Goal: Task Accomplishment & Management: Use online tool/utility

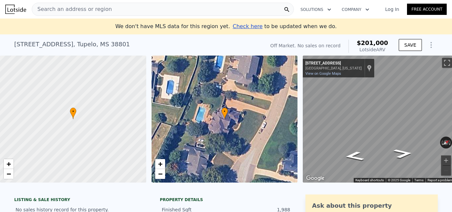
click at [153, 9] on div "Search an address or region" at bounding box center [163, 9] width 262 height 13
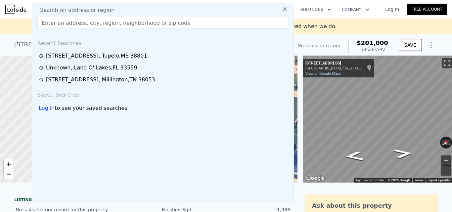
type input "[STREET_ADDRESS]"
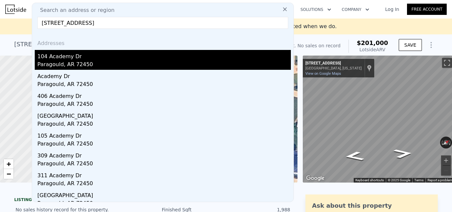
click at [140, 60] on div "104 Academy Dr" at bounding box center [163, 55] width 253 height 11
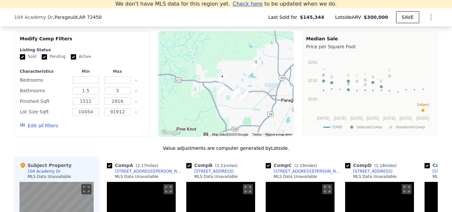
scroll to position [654, 0]
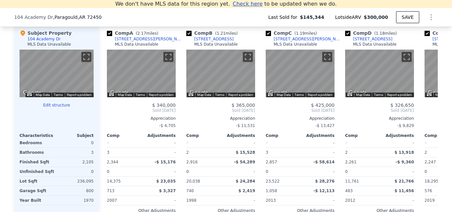
click at [54, 108] on button "Edit structure" at bounding box center [57, 104] width 74 height 5
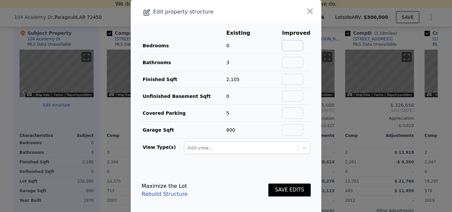
click at [290, 46] on input "text" at bounding box center [292, 45] width 21 height 11
type input "3"
click at [288, 75] on input "text" at bounding box center [292, 79] width 21 height 11
type input "2064"
click at [284, 188] on button "SAVE EDITS" at bounding box center [289, 189] width 42 height 13
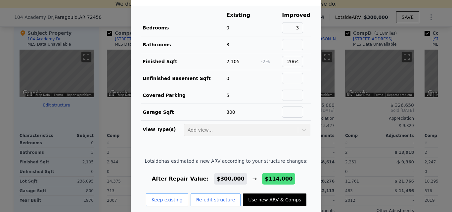
scroll to position [27, 0]
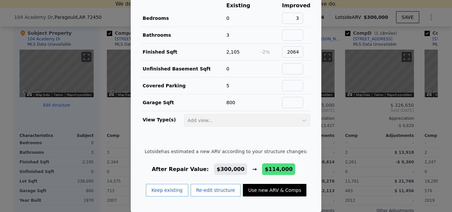
click at [61, 129] on div at bounding box center [226, 106] width 452 height 212
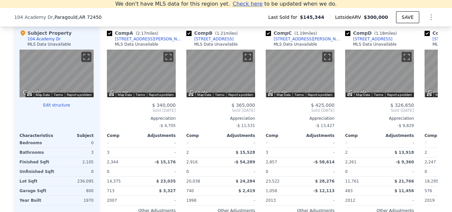
click at [61, 108] on button "Edit structure" at bounding box center [57, 104] width 74 height 5
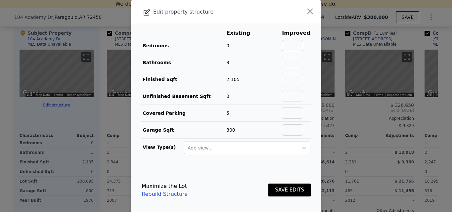
click at [289, 45] on input "text" at bounding box center [292, 45] width 21 height 11
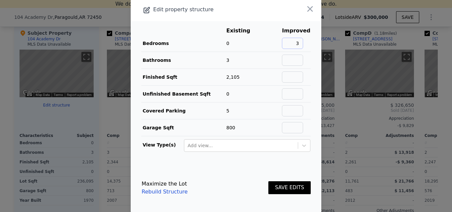
scroll to position [3, 0]
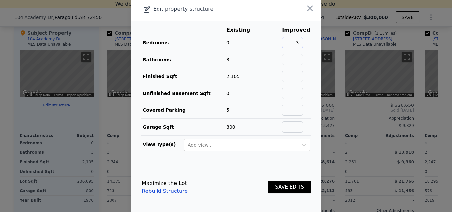
type input "3"
click at [284, 182] on button "SAVE EDITS" at bounding box center [289, 187] width 42 height 13
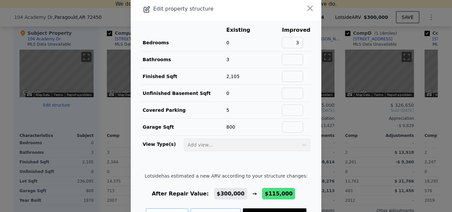
scroll to position [27, 0]
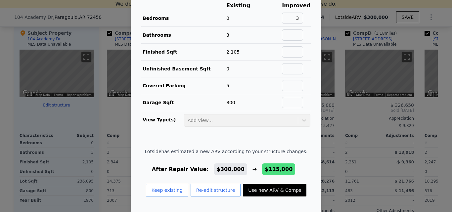
click at [278, 189] on button "Use new ARV & Comps" at bounding box center [274, 190] width 63 height 13
type input "2"
type input "1625"
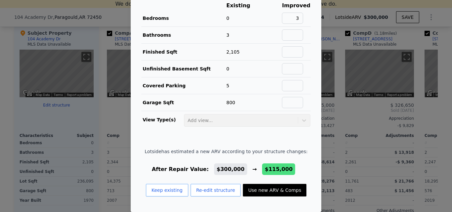
type input "11326"
type input "$ 115,000"
type input "-$ 47,753"
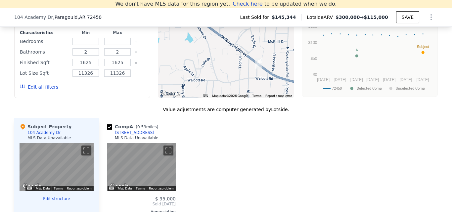
scroll to position [554, 0]
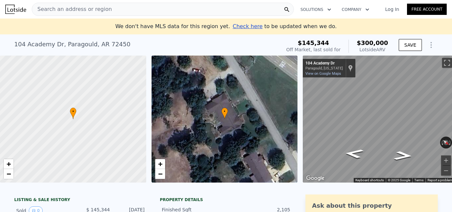
click at [124, 15] on div "Search an address or region" at bounding box center [163, 9] width 262 height 13
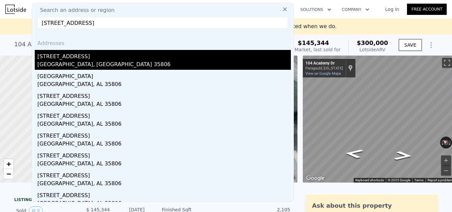
type input "[STREET_ADDRESS]"
click at [125, 65] on div "[GEOGRAPHIC_DATA], [GEOGRAPHIC_DATA] 35806" at bounding box center [163, 64] width 253 height 9
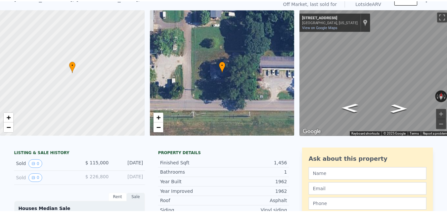
scroll to position [2, 0]
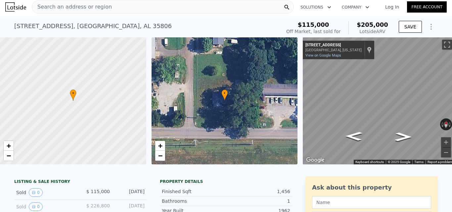
click at [113, 6] on div "Search an address or region" at bounding box center [163, 6] width 262 height 13
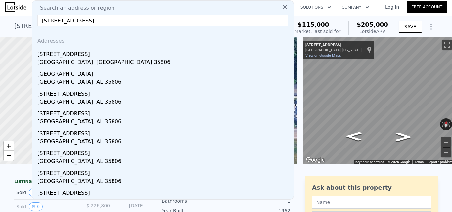
click at [148, 21] on input "[STREET_ADDRESS]" at bounding box center [162, 21] width 251 height 12
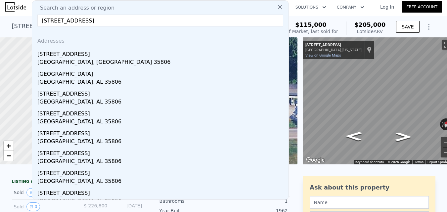
click at [148, 21] on input "[STREET_ADDRESS]" at bounding box center [160, 21] width 246 height 12
paste input "[STREET_ADDRESS]"
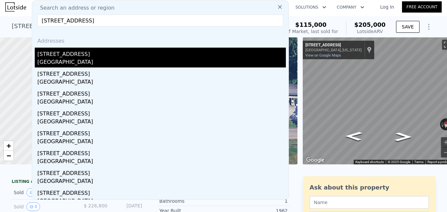
type input "[STREET_ADDRESS]"
click at [120, 63] on div "[GEOGRAPHIC_DATA]" at bounding box center [161, 62] width 248 height 9
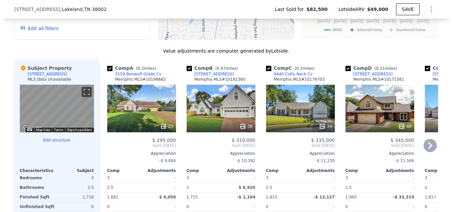
scroll to position [661, 0]
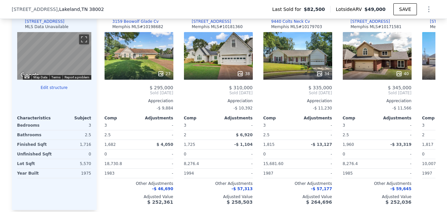
click at [57, 95] on div at bounding box center [54, 92] width 74 height 5
click at [57, 90] on button "Edit structure" at bounding box center [54, 87] width 74 height 5
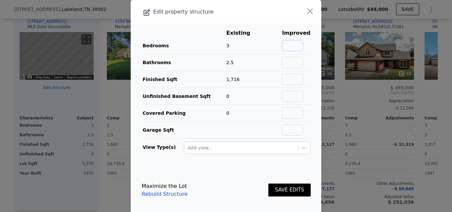
click at [285, 47] on input "text" at bounding box center [292, 45] width 21 height 11
drag, startPoint x: 222, startPoint y: 78, endPoint x: 240, endPoint y: 77, distance: 18.9
click at [222, 78] on td "Finished Sqft" at bounding box center [183, 79] width 85 height 17
click at [292, 56] on td at bounding box center [295, 62] width 29 height 17
click at [292, 61] on input "text" at bounding box center [292, 62] width 21 height 11
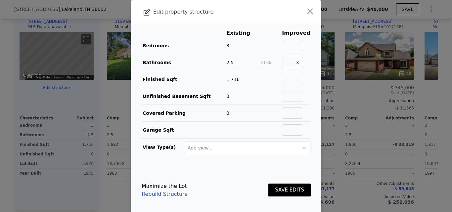
type input "3"
click at [280, 194] on button "SAVE EDITS" at bounding box center [289, 189] width 42 height 13
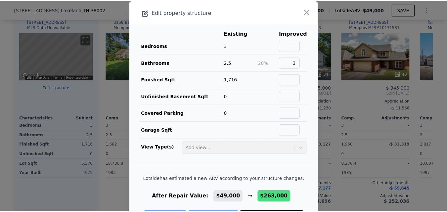
scroll to position [27, 0]
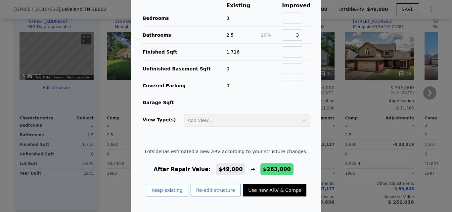
click at [282, 190] on button "Use new ARV & Comps" at bounding box center [274, 190] width 63 height 13
type input "$ 263,000"
type input "$ 158,993"
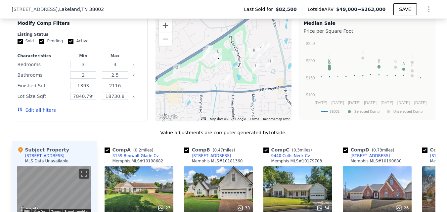
scroll to position [496, 0]
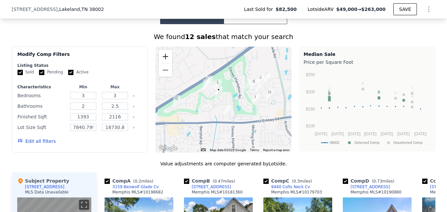
click at [163, 62] on button "Zoom in" at bounding box center [165, 56] width 13 height 13
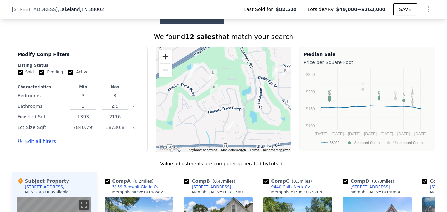
click at [163, 59] on button "Zoom in" at bounding box center [165, 56] width 13 height 13
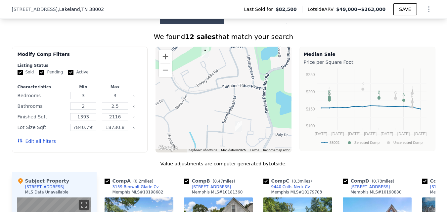
drag, startPoint x: 225, startPoint y: 108, endPoint x: 225, endPoint y: 91, distance: 17.9
click at [225, 91] on div at bounding box center [223, 100] width 136 height 106
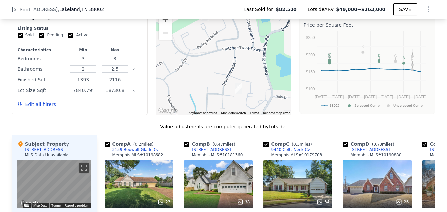
scroll to position [595, 0]
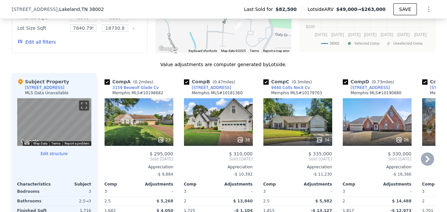
type input "$ 49,000"
type input "-$ 42,259"
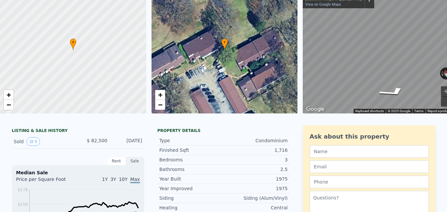
scroll to position [0, 0]
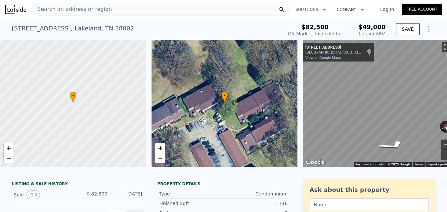
click at [64, 32] on div "[STREET_ADDRESS]" at bounding box center [73, 28] width 122 height 9
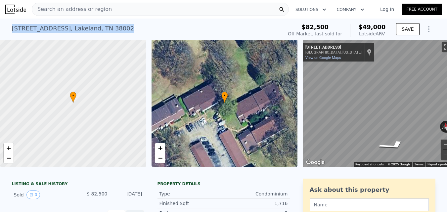
click at [64, 32] on div "[STREET_ADDRESS]" at bounding box center [73, 28] width 122 height 9
copy div "[STREET_ADDRESS] Sold [DATE] for $82,500 (~ARV $49k )"
